Goal: Task Accomplishment & Management: Complete application form

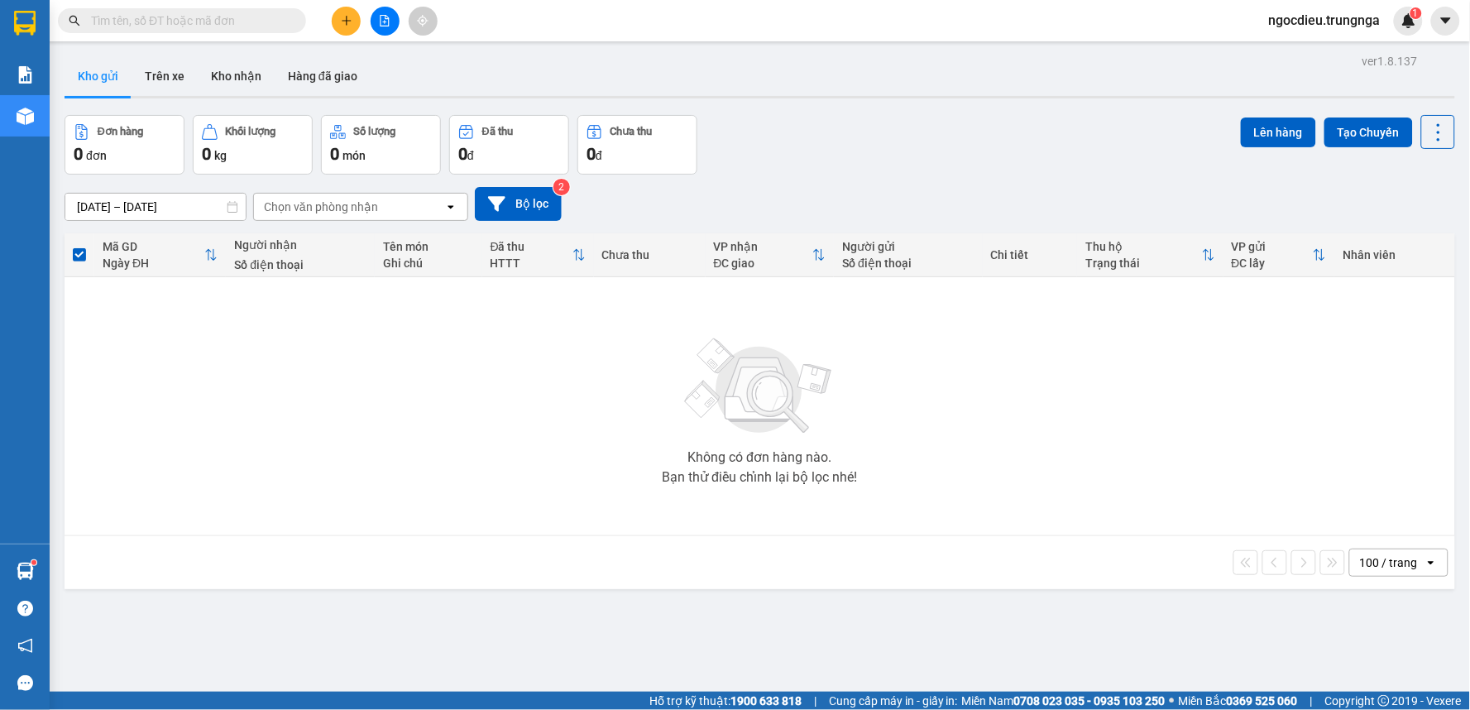
click at [342, 17] on icon "plus" at bounding box center [347, 21] width 12 height 12
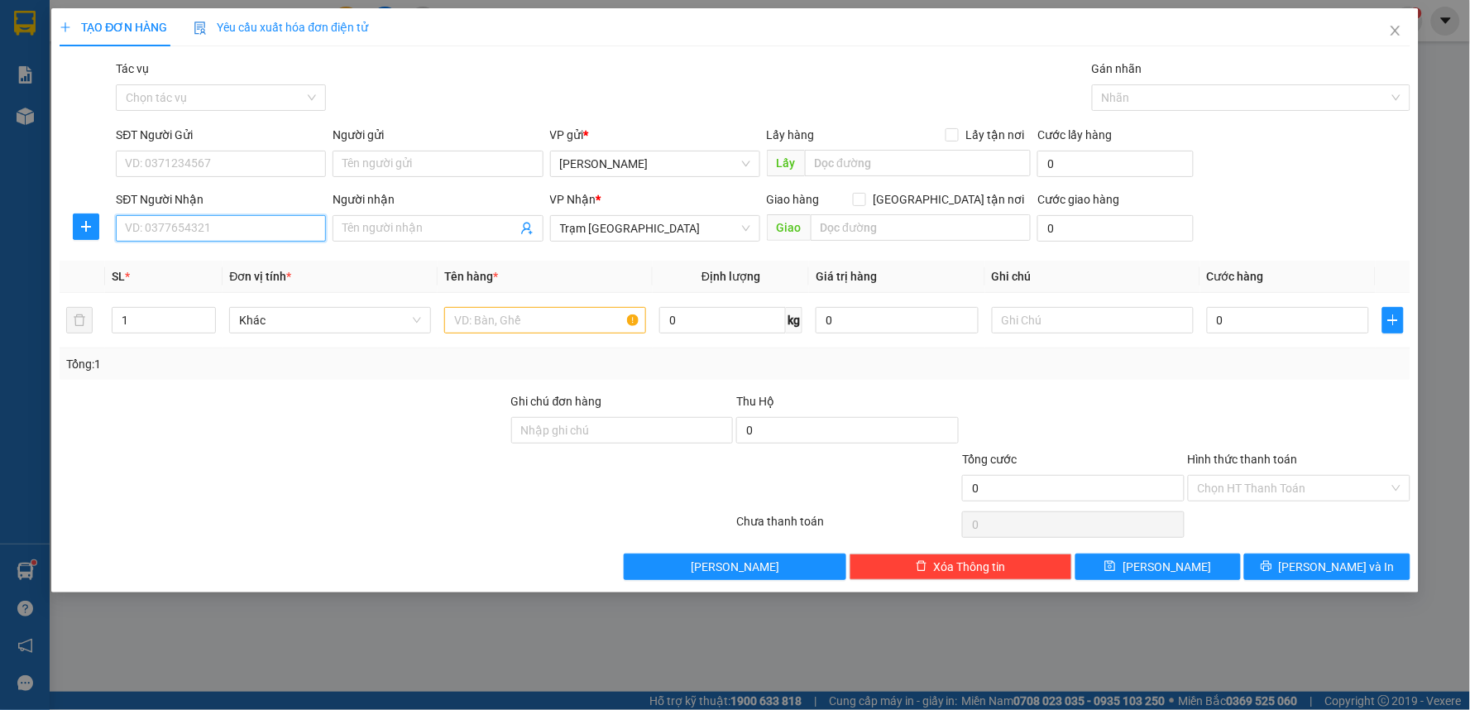
click at [240, 235] on input "SĐT Người Nhận" at bounding box center [221, 228] width 210 height 26
type input "0899338431"
click at [222, 169] on input "SĐT Người Gửi" at bounding box center [221, 164] width 210 height 26
click at [210, 191] on div "0705100787" at bounding box center [221, 197] width 190 height 18
type input "0705100787"
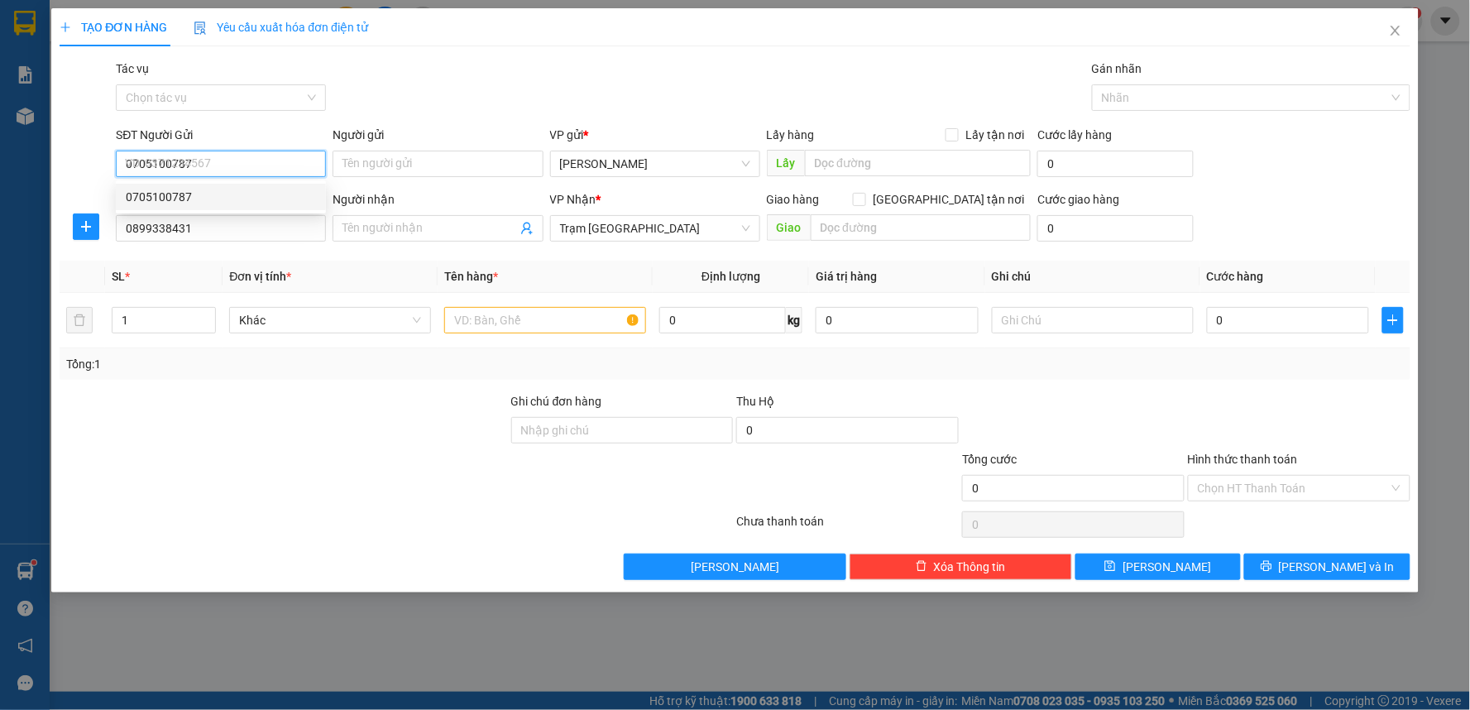
type input "40.000"
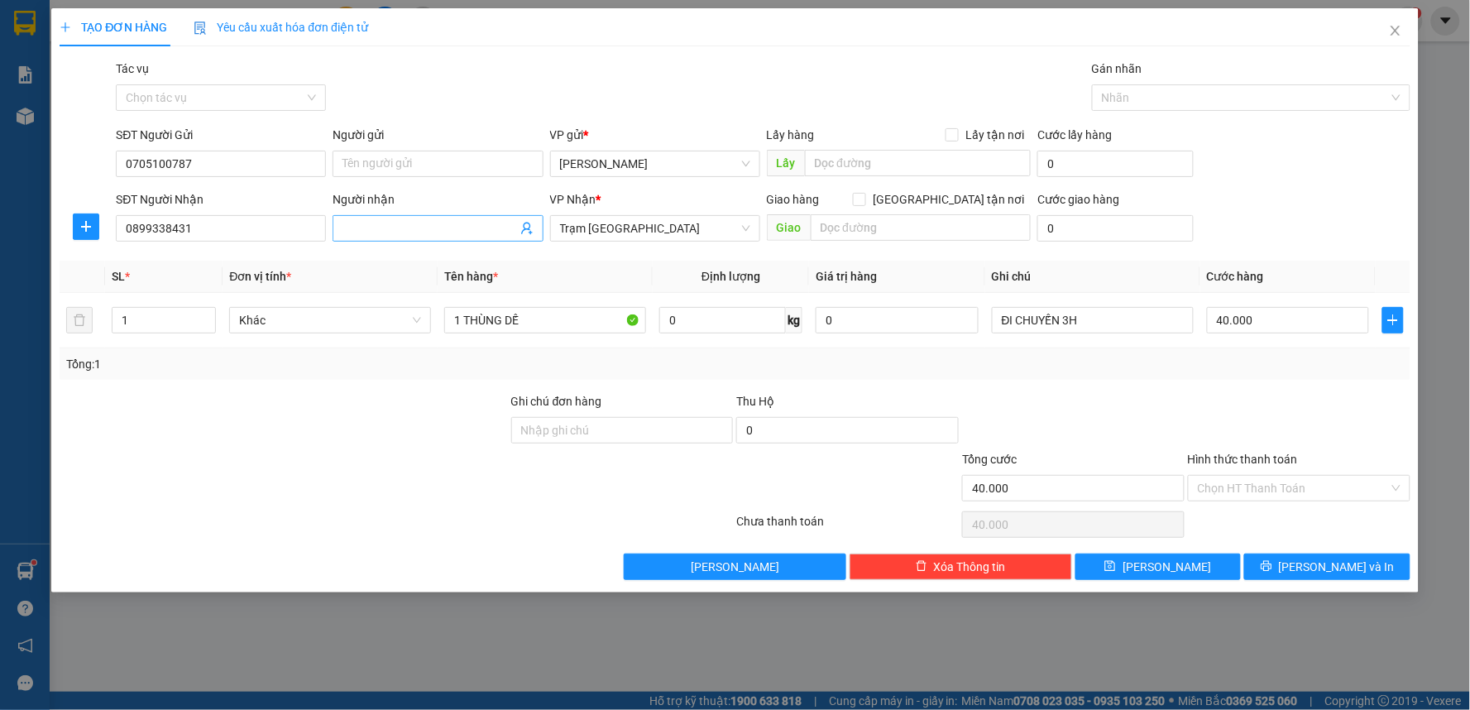
click at [381, 232] on input "Người nhận" at bounding box center [429, 228] width 174 height 18
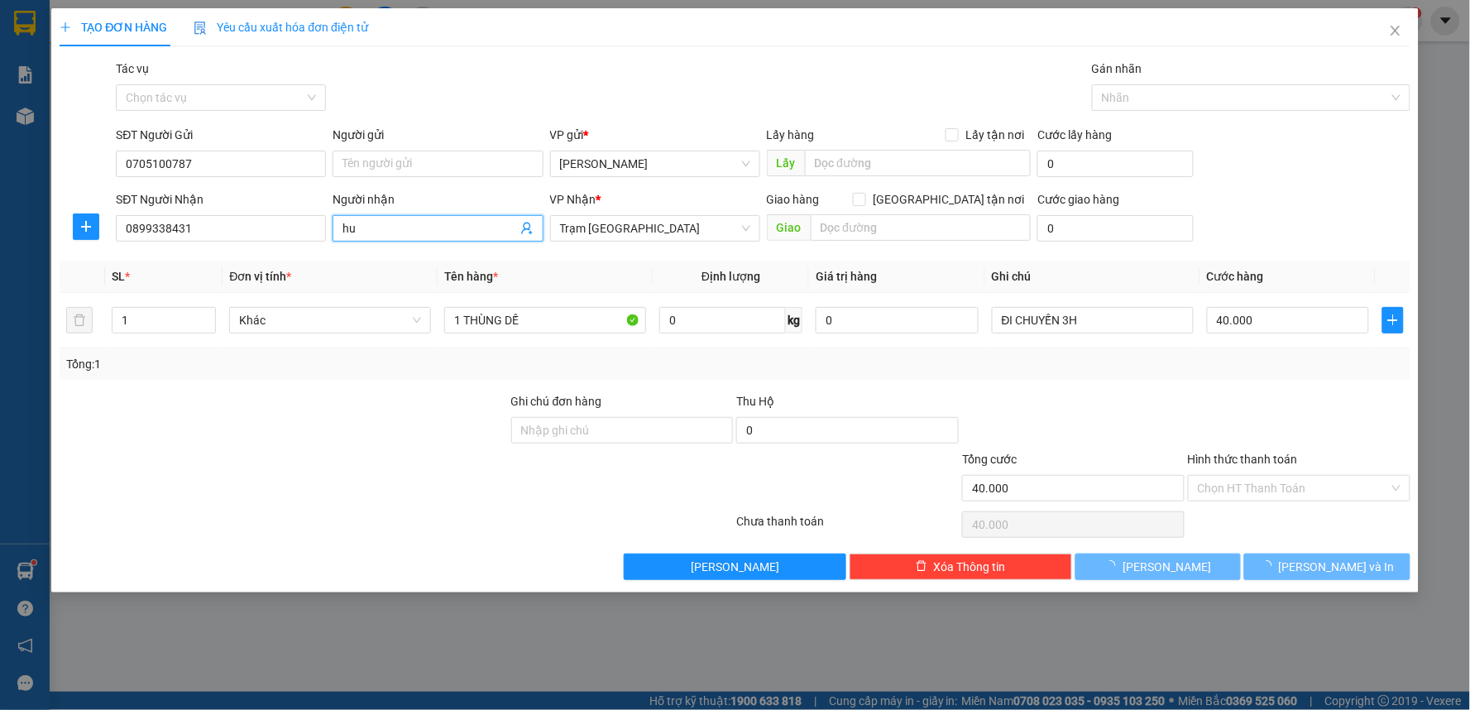
type input "h"
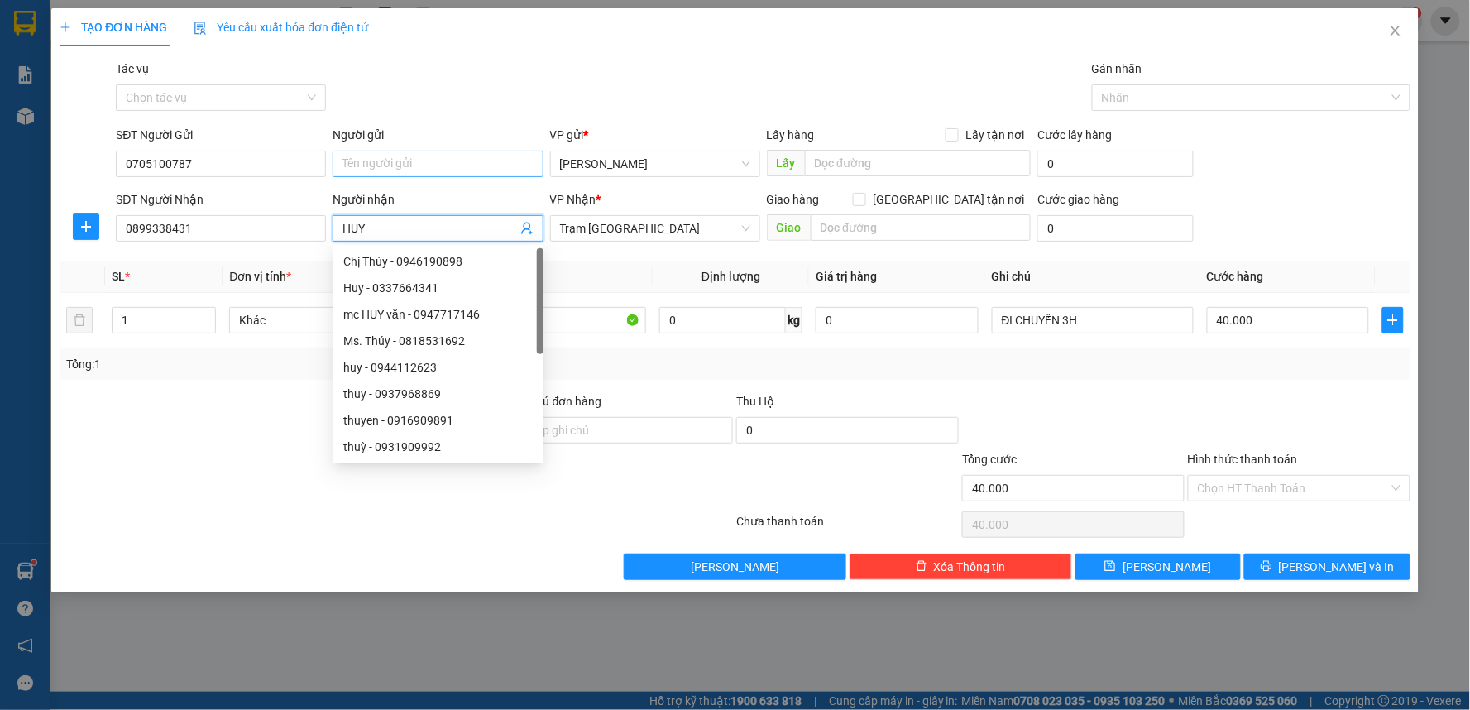
type input "HUY"
click at [405, 167] on input "Người gửi" at bounding box center [438, 164] width 210 height 26
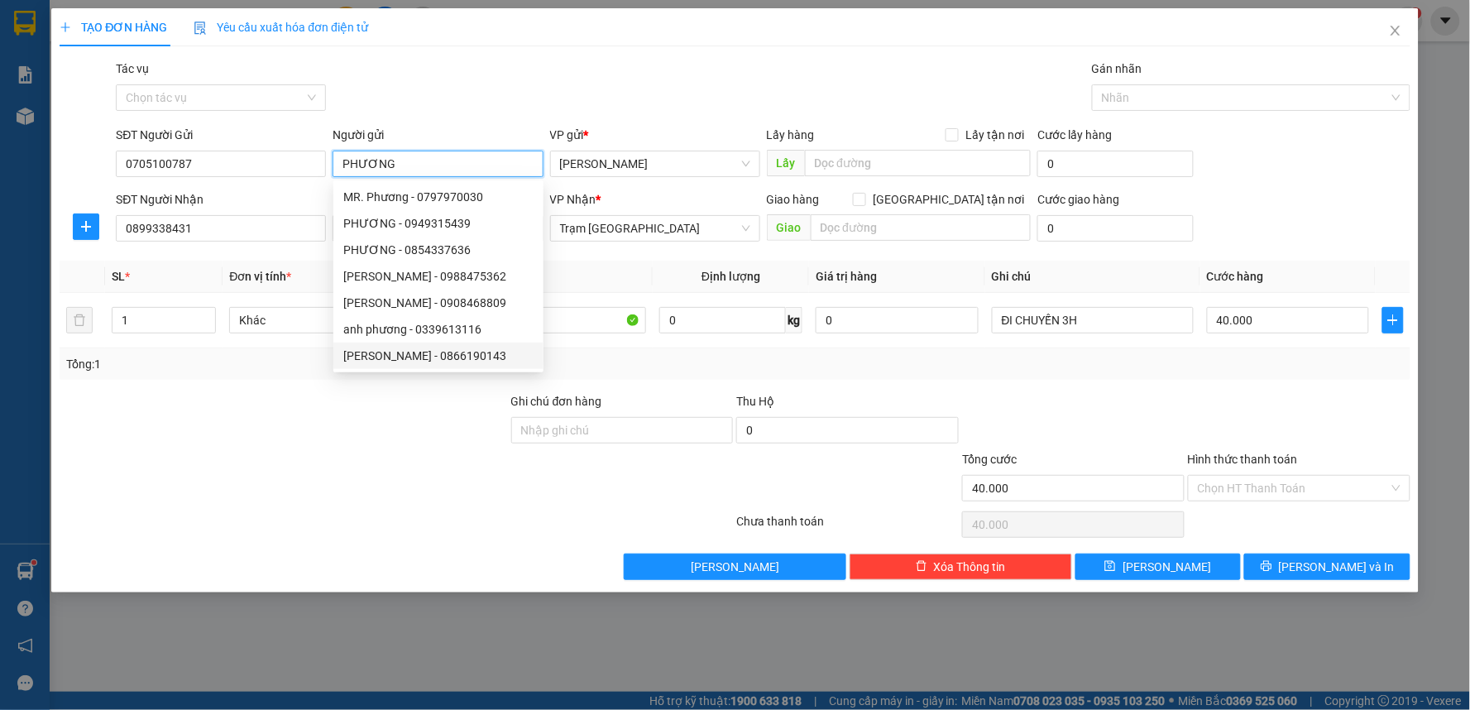
type input "PHƯƠNG"
click at [726, 368] on div "Tổng: 1" at bounding box center [735, 364] width 1338 height 18
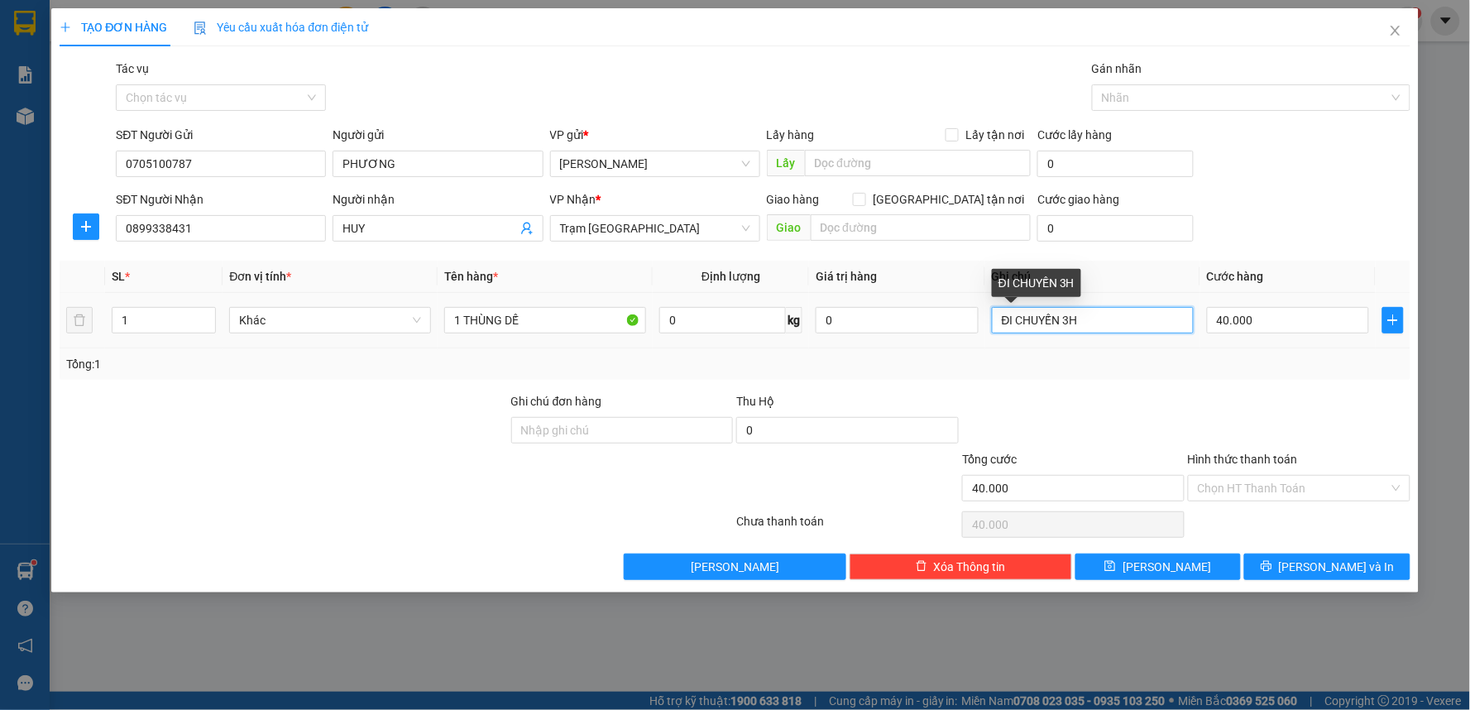
click at [1101, 318] on input "ĐI CHUYẾN 3H" at bounding box center [1093, 320] width 202 height 26
type input "ĐI CHUYẾN 3H"
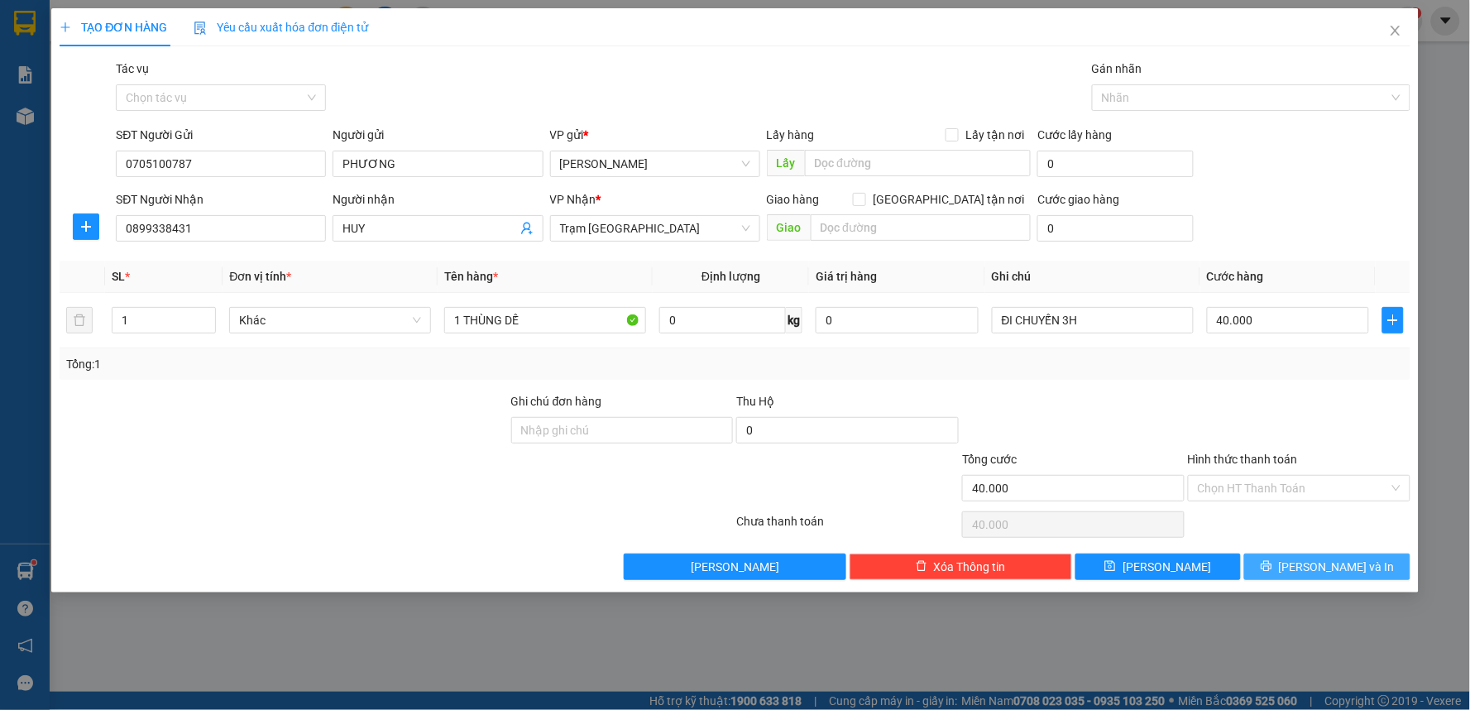
click at [1320, 569] on span "Lưu và In" at bounding box center [1337, 567] width 116 height 18
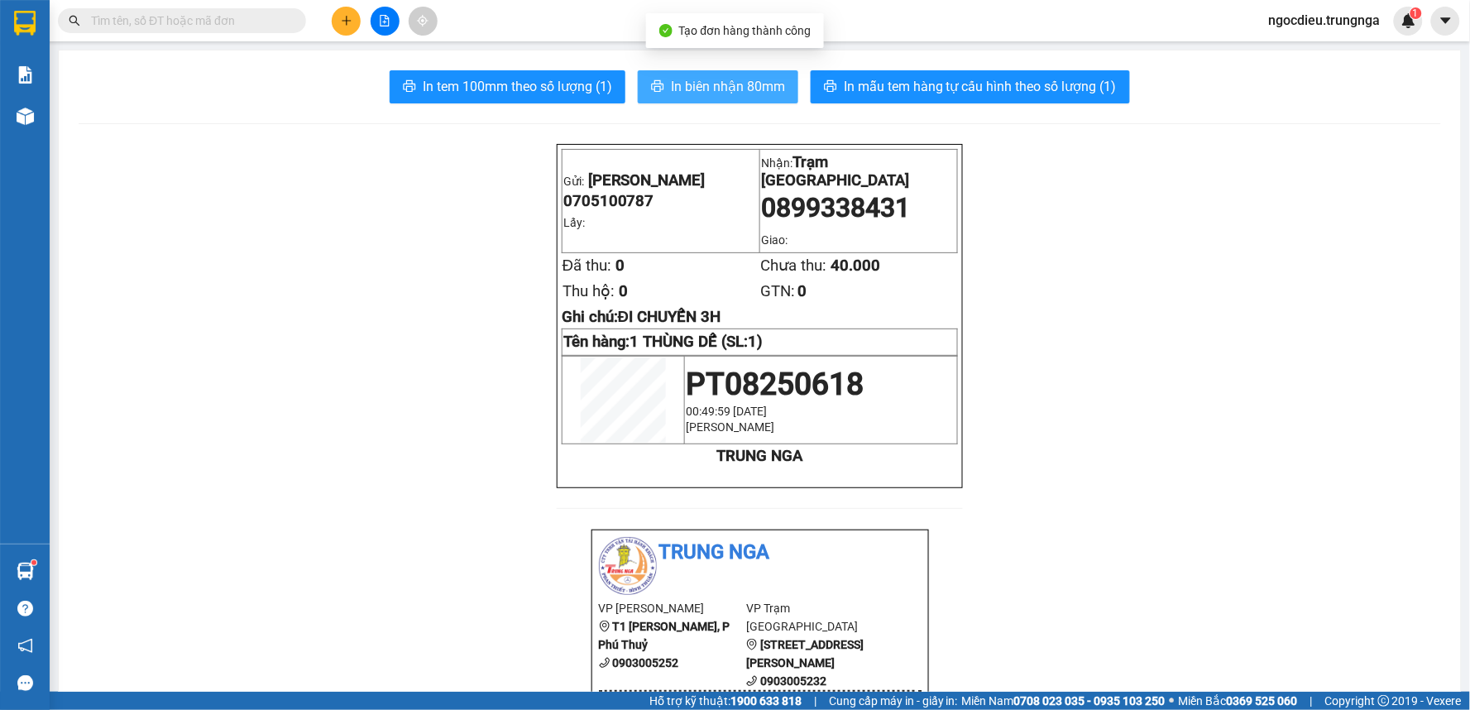
click at [671, 83] on span "In biên nhận 80mm" at bounding box center [728, 86] width 114 height 21
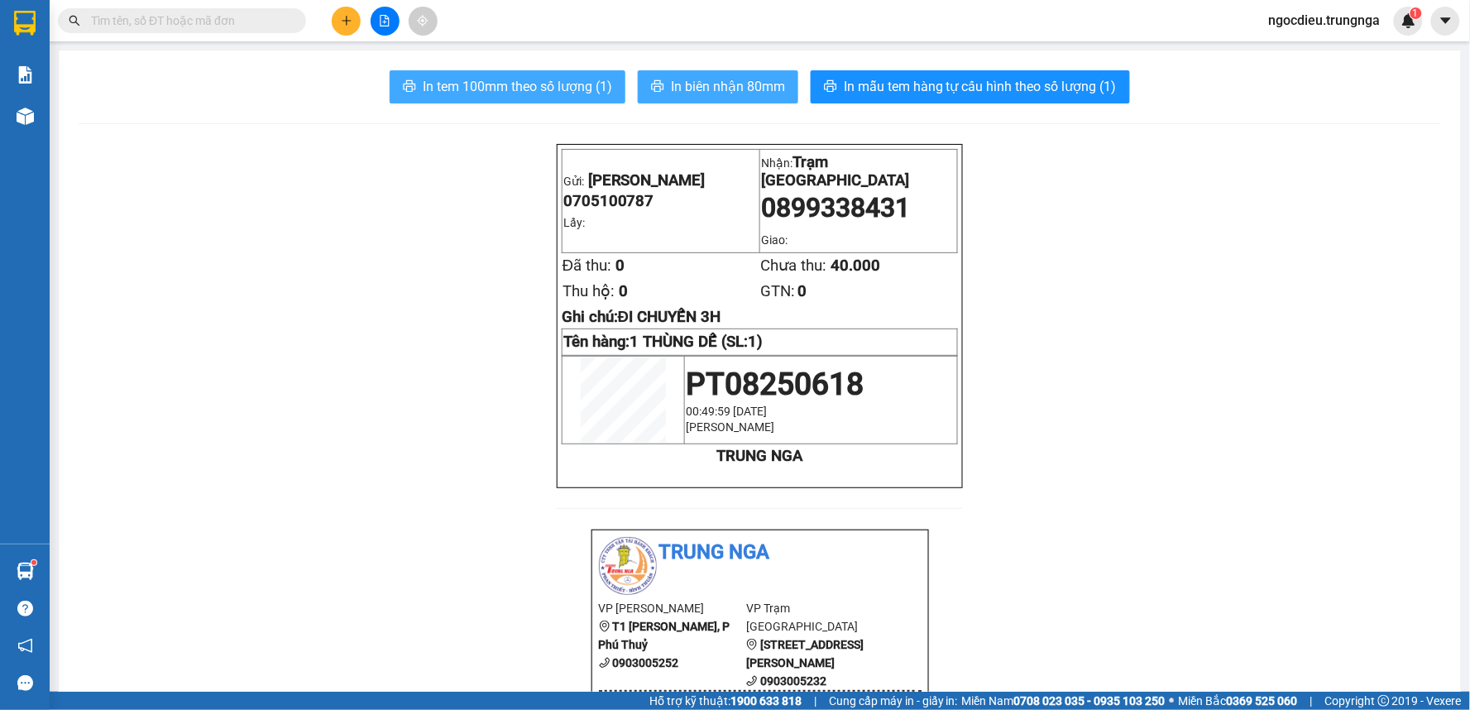
drag, startPoint x: 674, startPoint y: 80, endPoint x: 573, endPoint y: 79, distance: 100.9
click at [573, 79] on div "In tem 100mm theo số lượng (1) In biên nhận 80mm In mẫu tem hàng tự cấu hình th…" at bounding box center [760, 86] width 1362 height 33
click at [572, 79] on span "In tem 100mm theo số lượng (1)" at bounding box center [517, 86] width 189 height 21
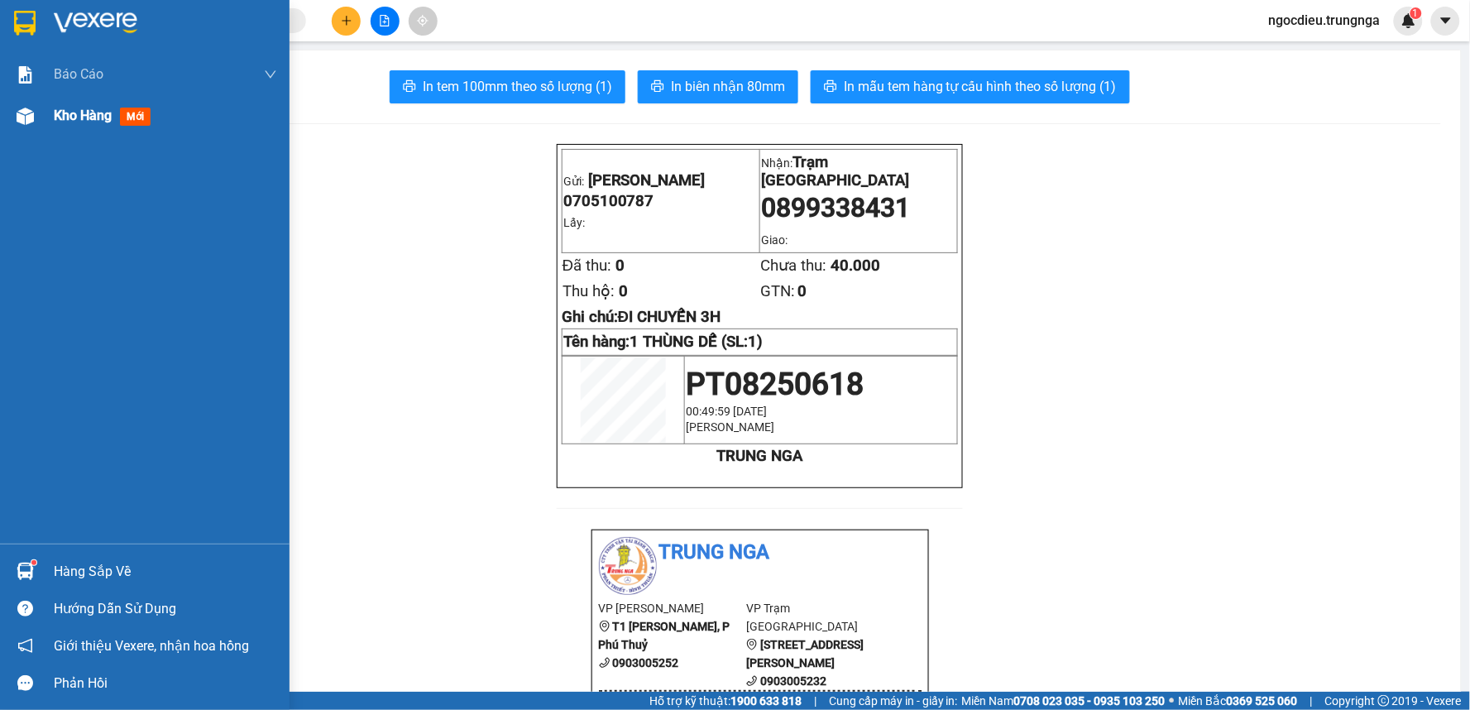
click at [56, 117] on span "Kho hàng" at bounding box center [83, 116] width 58 height 16
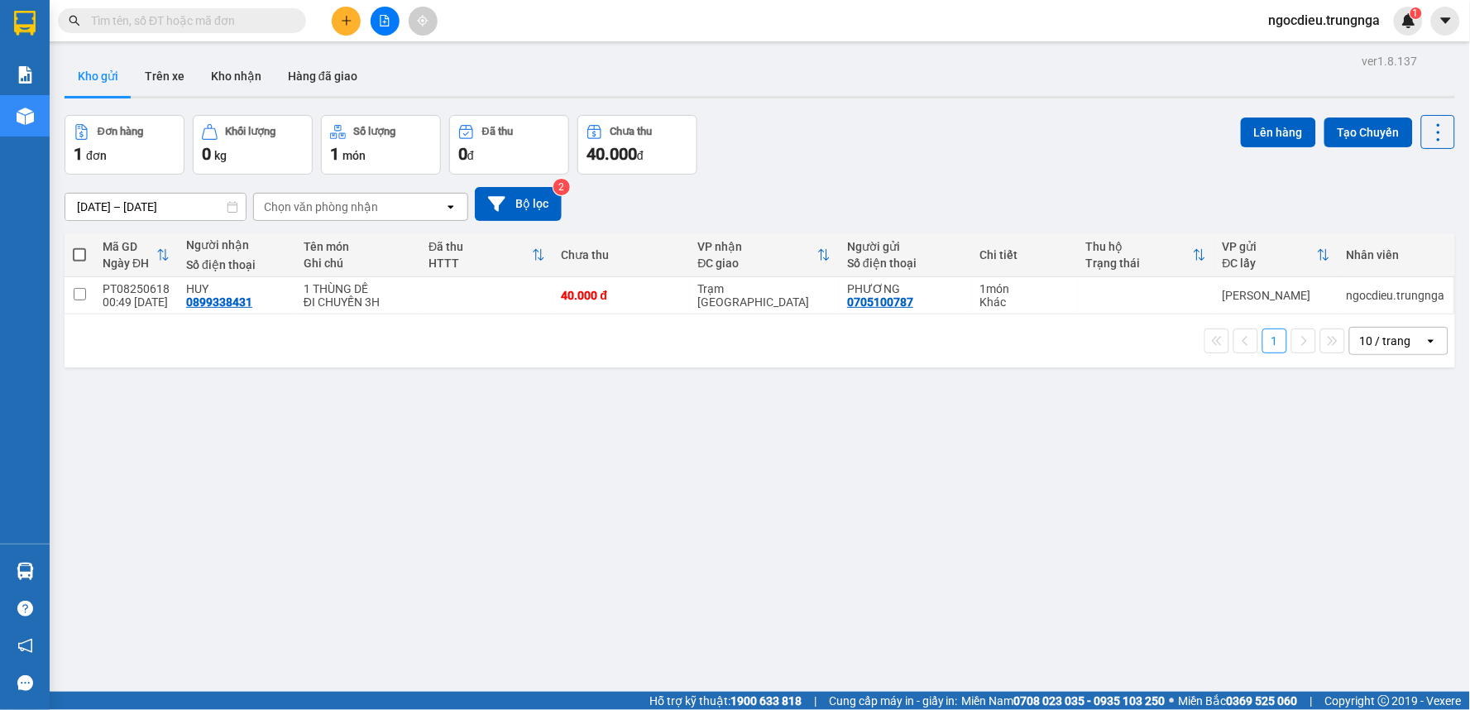
click at [1367, 349] on div "10 / trang" at bounding box center [1385, 341] width 51 height 17
click at [1386, 525] on span "100 / trang" at bounding box center [1379, 525] width 60 height 17
